Goal: Task Accomplishment & Management: Manage account settings

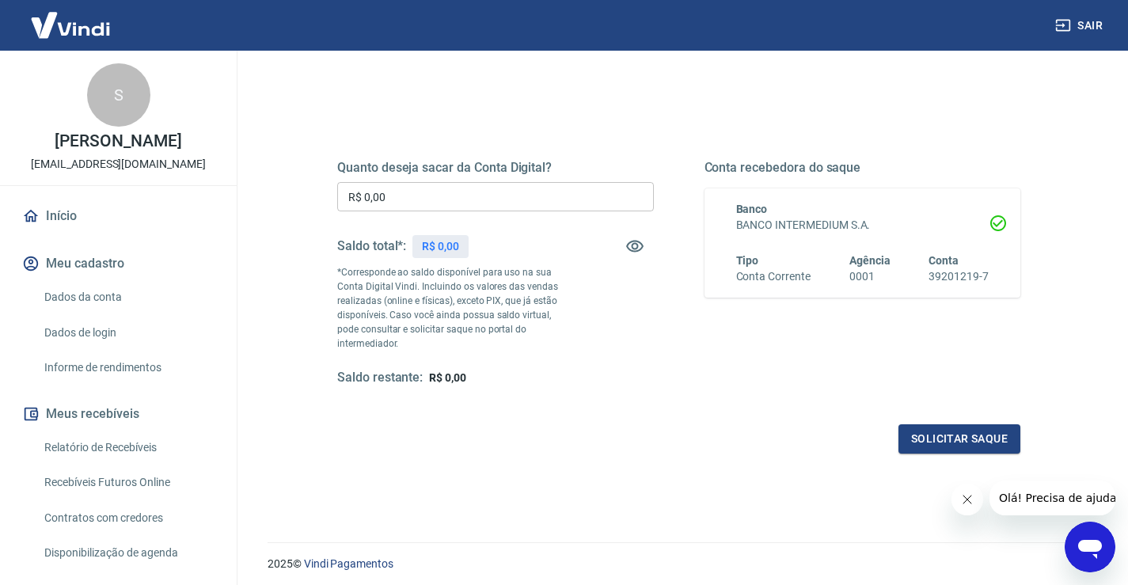
scroll to position [198, 0]
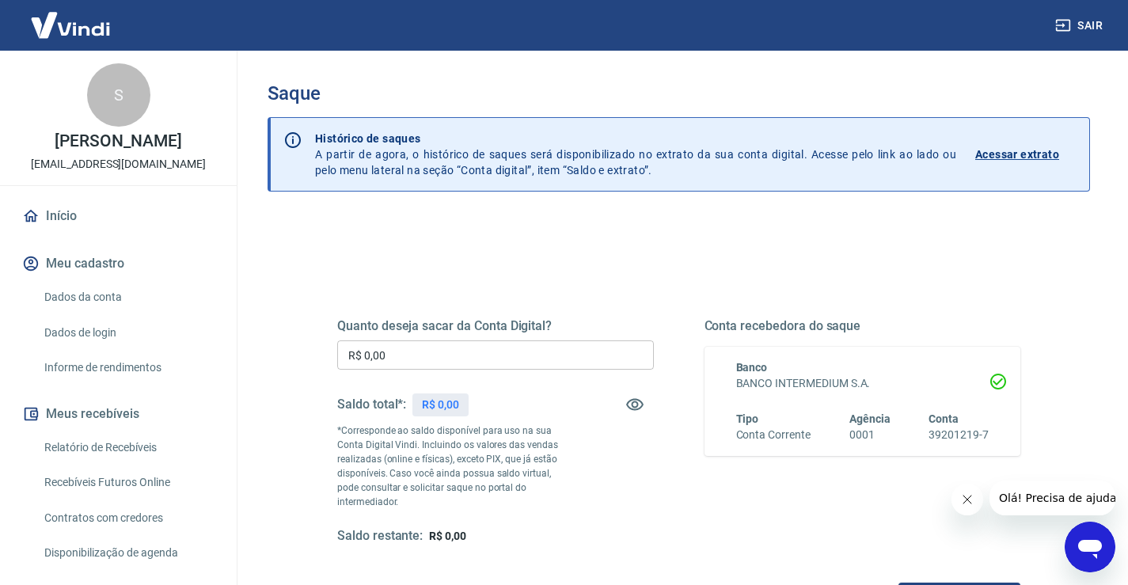
scroll to position [79, 0]
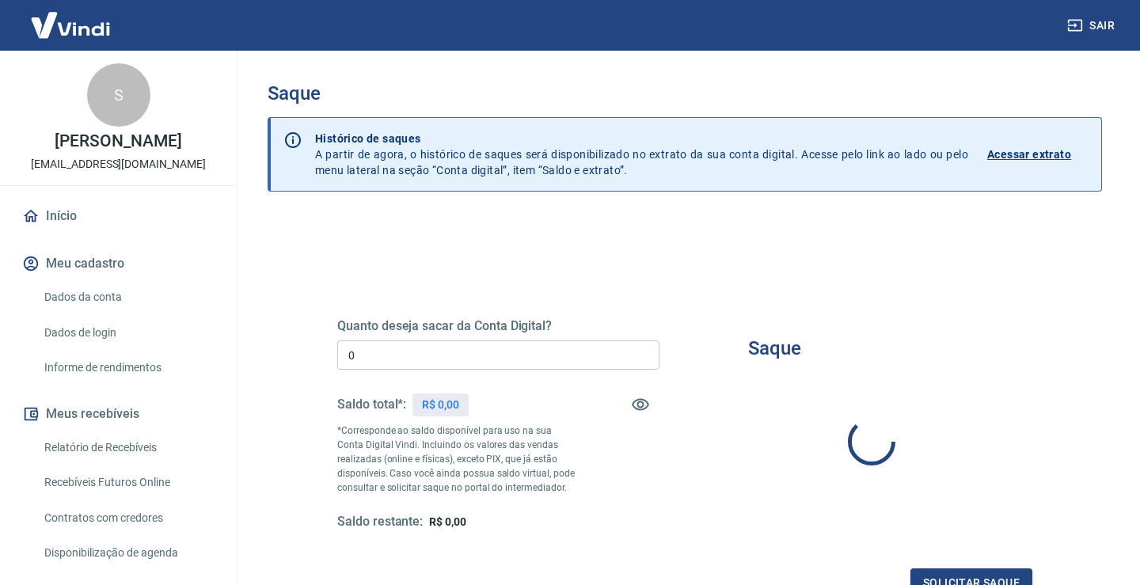
type input "R$ 0,00"
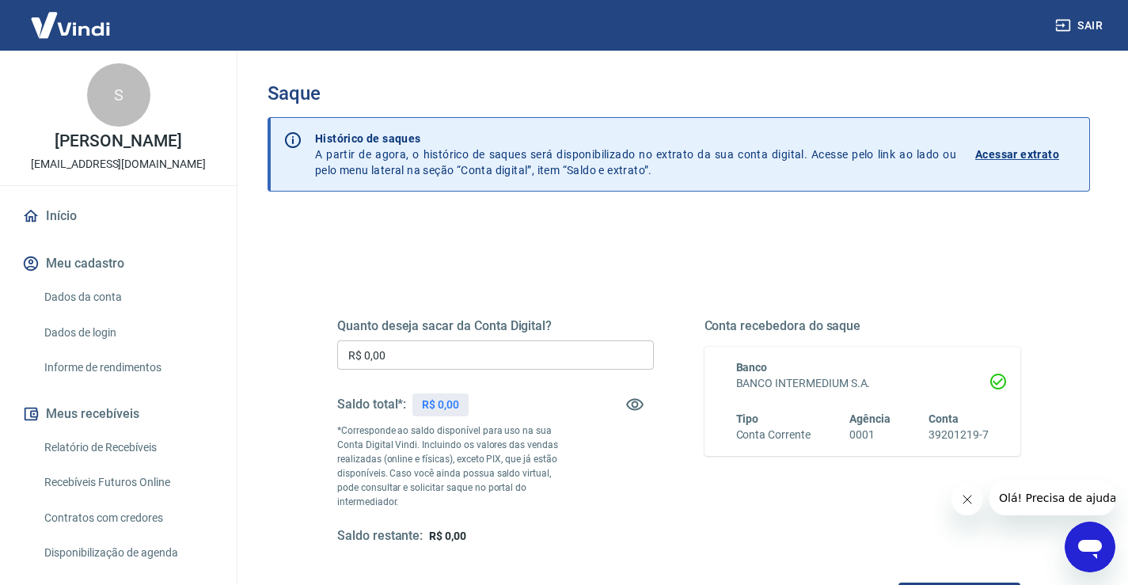
scroll to position [158, 0]
